Goal: Task Accomplishment & Management: Manage account settings

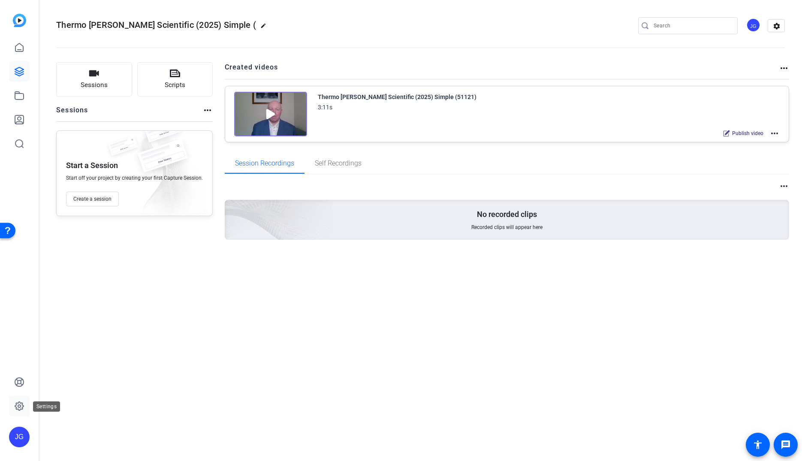
click at [19, 406] on icon at bounding box center [19, 406] width 10 height 10
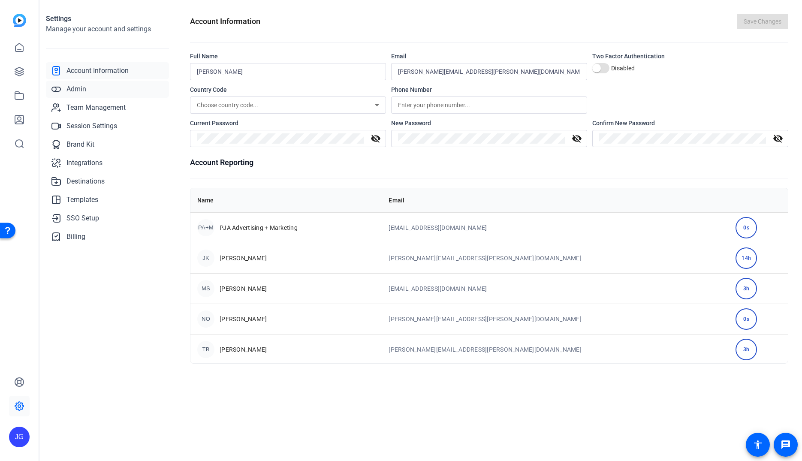
click at [63, 88] on link "Admin" at bounding box center [107, 89] width 123 height 17
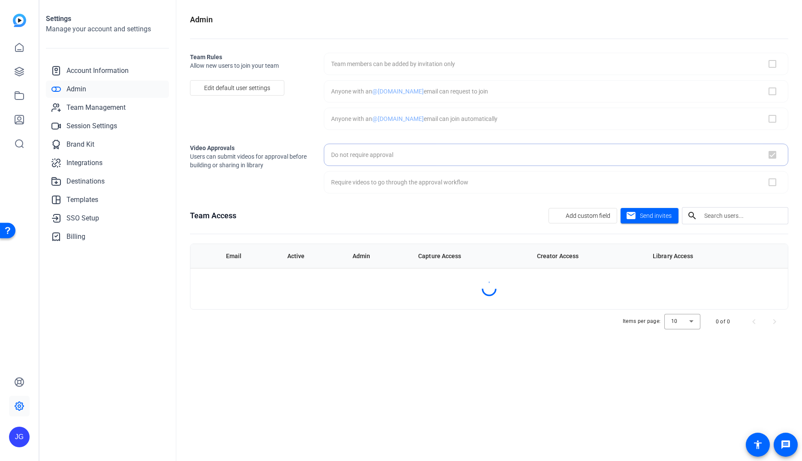
checkbox input "true"
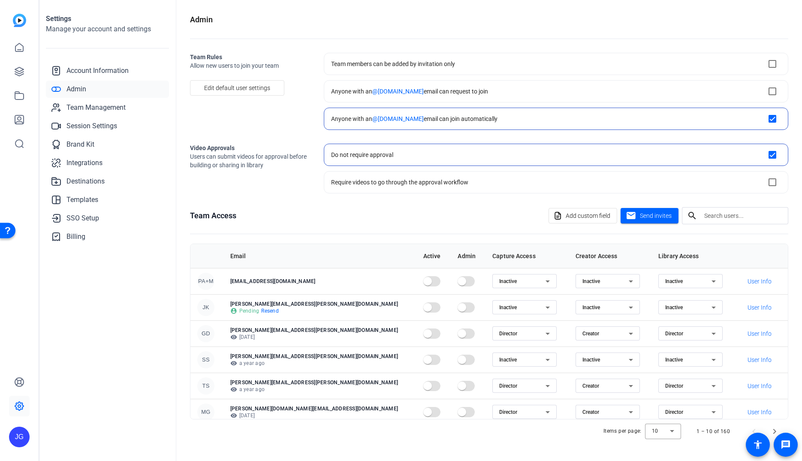
click at [719, 214] on input "text" at bounding box center [742, 216] width 77 height 10
click at [642, 217] on span "Send invites" at bounding box center [656, 215] width 32 height 9
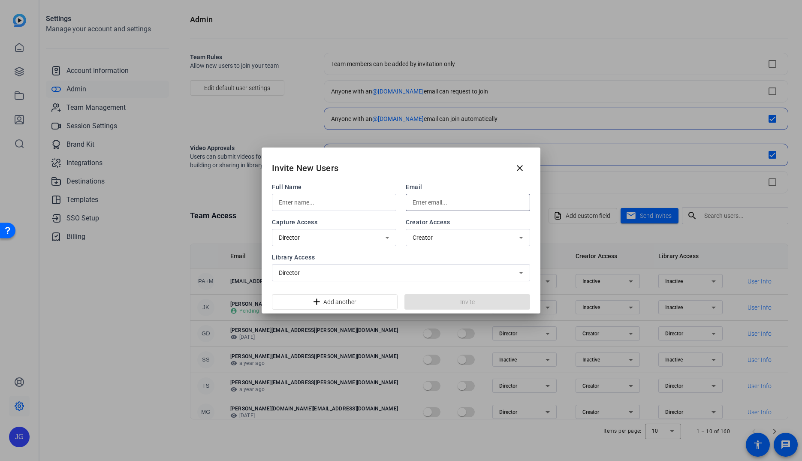
click at [466, 202] on input "text" at bounding box center [468, 202] width 111 height 10
paste input "[PERSON_NAME][EMAIL_ADDRESS][PERSON_NAME][DOMAIN_NAME]>"
type input "[PERSON_NAME][EMAIL_ADDRESS][PERSON_NAME][DOMAIN_NAME]"
click at [350, 202] on input "text" at bounding box center [334, 202] width 111 height 10
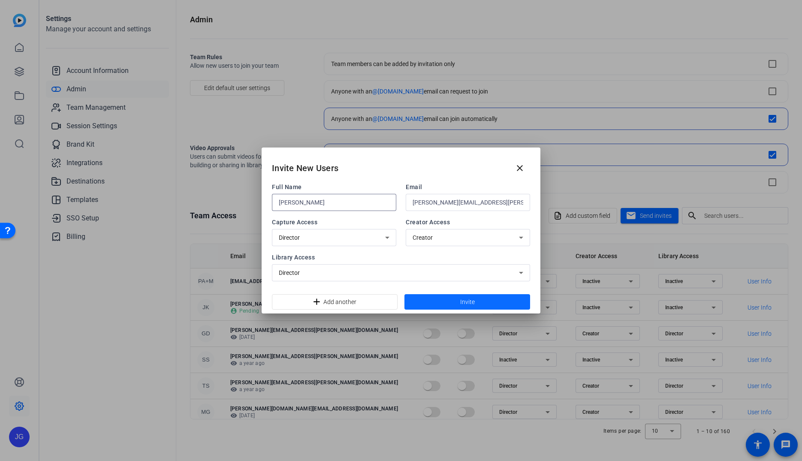
type input "[PERSON_NAME]"
click at [484, 305] on span at bounding box center [468, 302] width 126 height 21
